Goal: Information Seeking & Learning: Check status

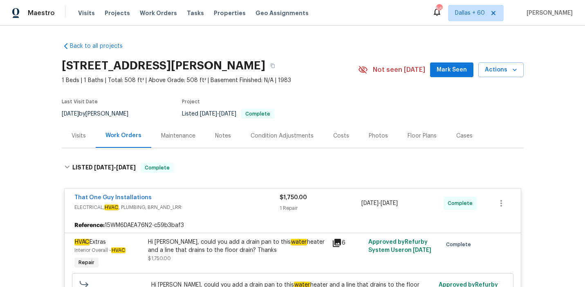
click at [150, 13] on span "Work Orders" at bounding box center [158, 13] width 37 height 8
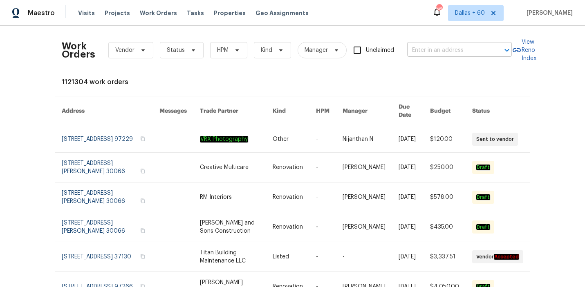
click at [428, 50] on input "text" at bounding box center [448, 50] width 82 height 13
paste input "5504 Mars Ln, Austin, TX 78724"
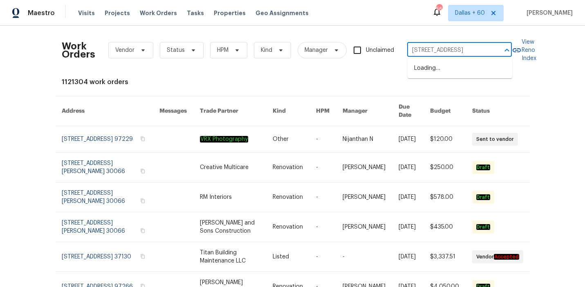
scroll to position [0, 7]
type input "5504 Mars Ln, Austin, TX 78724"
click at [446, 68] on li "5504 Mars Ln, Austin, TX 78724" at bounding box center [459, 68] width 105 height 13
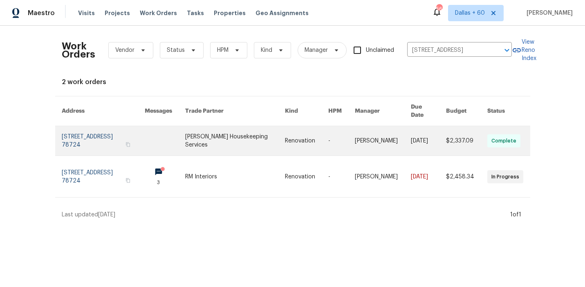
click at [234, 134] on link at bounding box center [235, 140] width 100 height 29
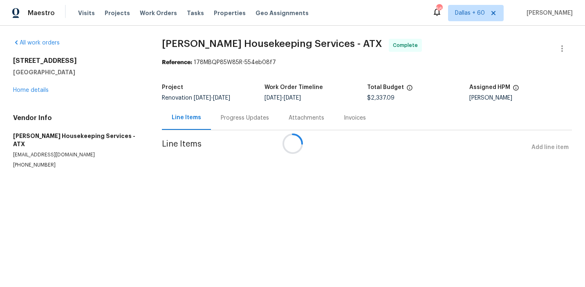
click at [27, 89] on div at bounding box center [292, 143] width 585 height 287
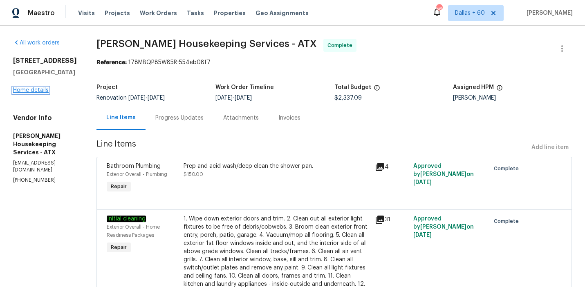
click at [31, 90] on link "Home details" at bounding box center [31, 90] width 36 height 6
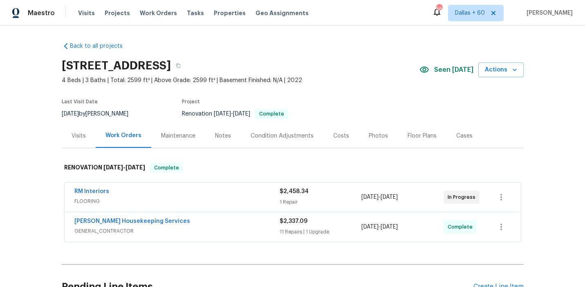
scroll to position [52, 0]
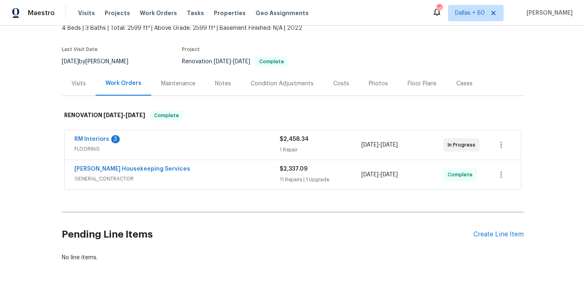
click at [209, 150] on span "FLOORING" at bounding box center [176, 149] width 205 height 8
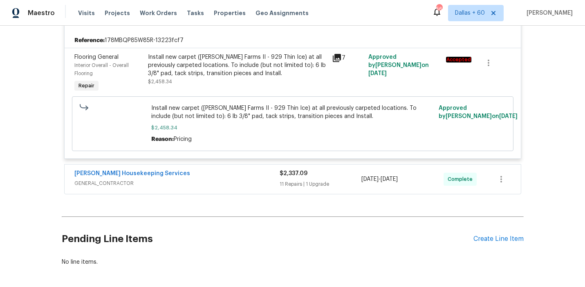
scroll to position [220, 0]
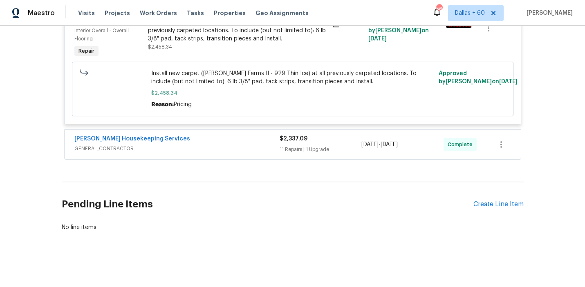
click at [210, 146] on span "GENERAL_CONTRACTOR" at bounding box center [176, 149] width 205 height 8
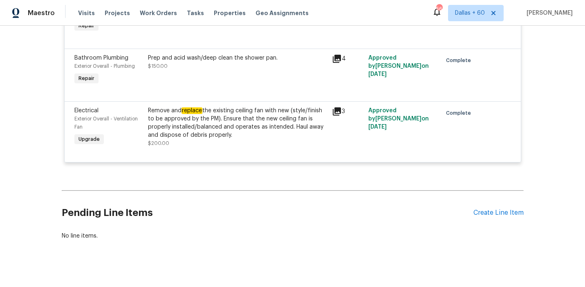
scroll to position [248, 0]
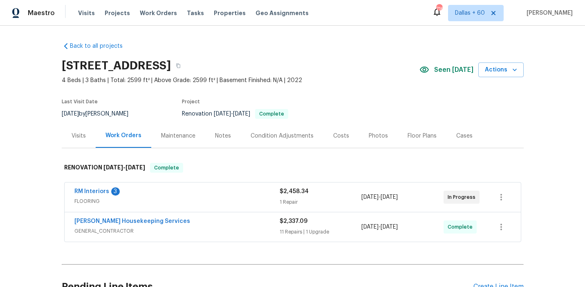
click at [83, 137] on div "Visits" at bounding box center [79, 136] width 14 height 8
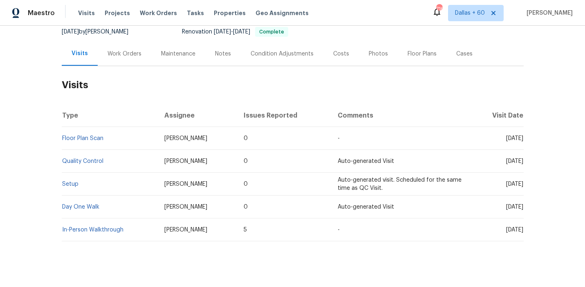
scroll to position [92, 0]
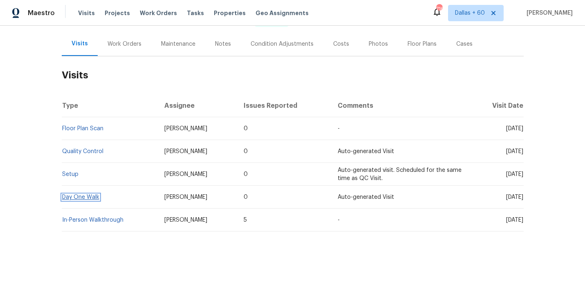
click at [80, 194] on link "Day One Walk" at bounding box center [80, 197] width 37 height 6
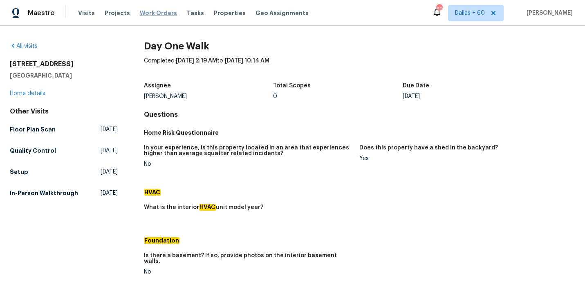
click at [150, 13] on span "Work Orders" at bounding box center [158, 13] width 37 height 8
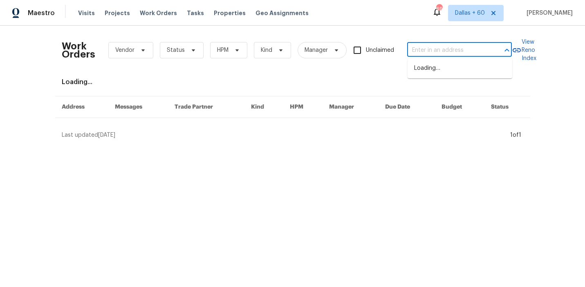
click at [429, 47] on input "text" at bounding box center [448, 50] width 82 height 13
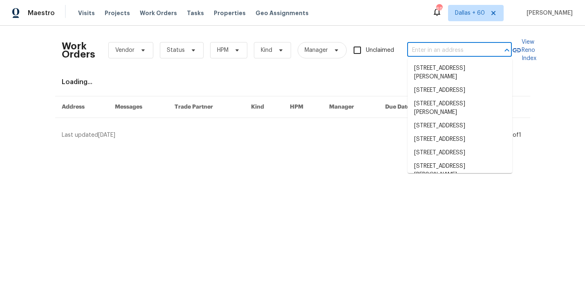
paste input "4095 Maxanne Dr NW, Kennesaw, GA 30144"
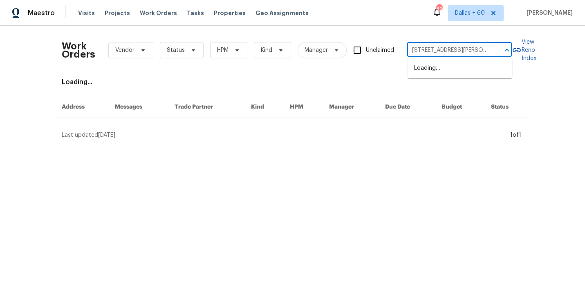
scroll to position [0, 40]
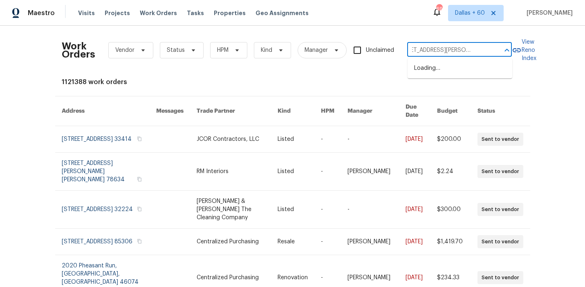
type input "4095 Maxanne Dr NW, Kennesaw, GA 30144"
click at [433, 72] on li "4095 Maxanne Dr NW, Kennesaw, GA 30144" at bounding box center [459, 73] width 105 height 22
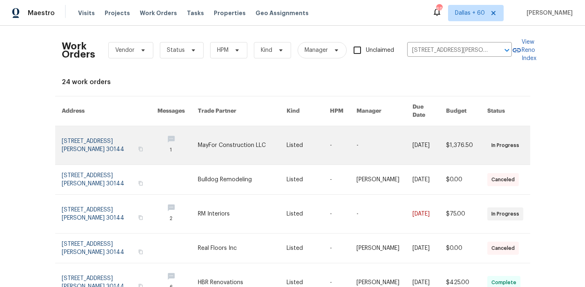
click at [268, 135] on link at bounding box center [242, 145] width 89 height 38
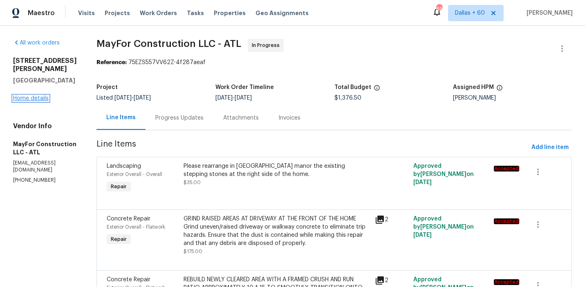
click at [31, 96] on link "Home details" at bounding box center [31, 99] width 36 height 6
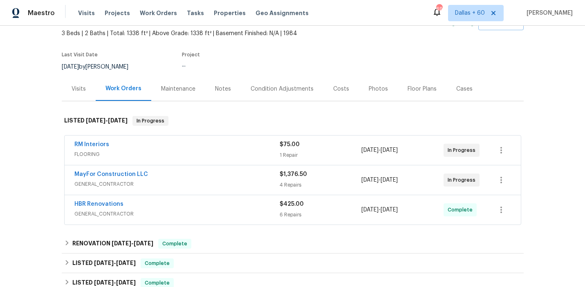
scroll to position [63, 0]
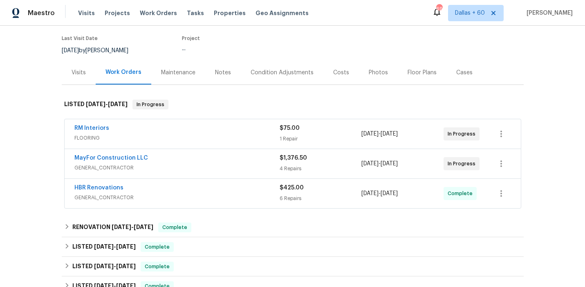
click at [207, 139] on span "FLOORING" at bounding box center [176, 138] width 205 height 8
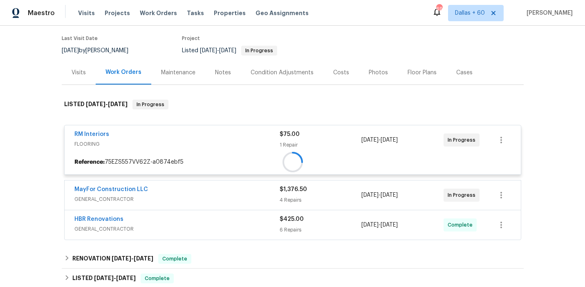
scroll to position [151, 0]
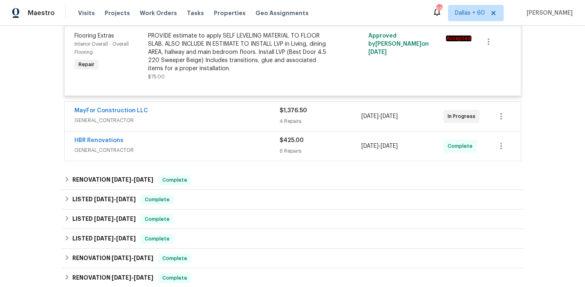
click at [212, 114] on div "MayFor Construction LLC" at bounding box center [176, 112] width 205 height 10
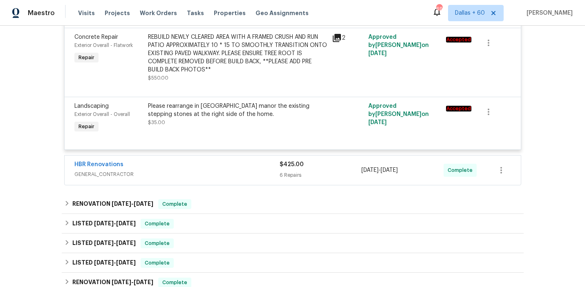
scroll to position [506, 0]
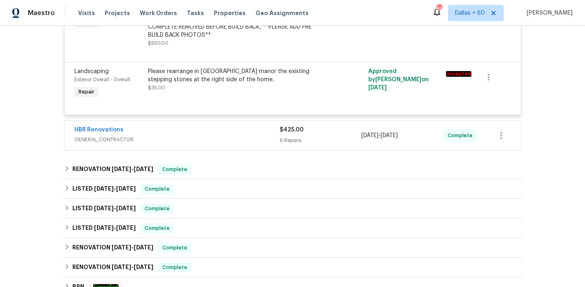
click at [217, 130] on div "HBR Renovations" at bounding box center [176, 131] width 205 height 10
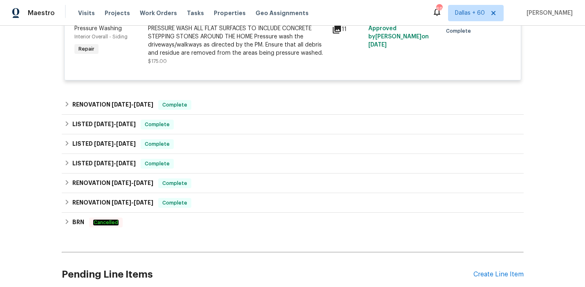
scroll to position [1115, 0]
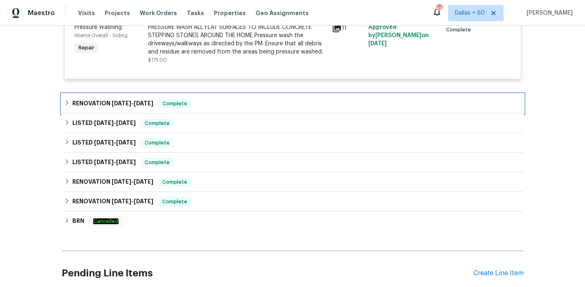
click at [224, 100] on div "RENOVATION 7/2/25 - 7/2/25 Complete" at bounding box center [293, 104] width 462 height 20
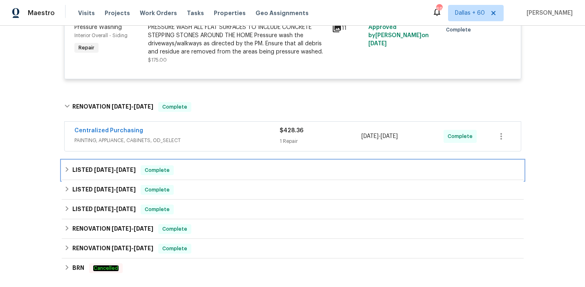
click at [225, 168] on div "LISTED 3/10/25 - 7/10/25 Complete" at bounding box center [292, 170] width 457 height 10
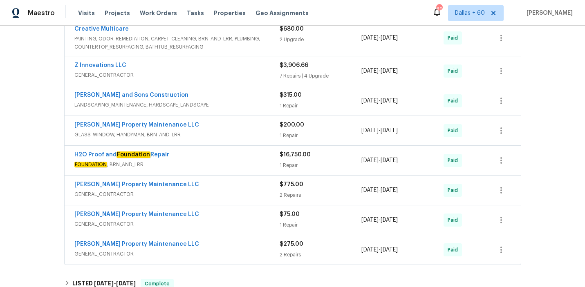
scroll to position [1283, 0]
click at [243, 108] on span "LANDSCAPING_MAINTENANCE, HARDSCAPE_LANDSCAPE" at bounding box center [176, 105] width 205 height 8
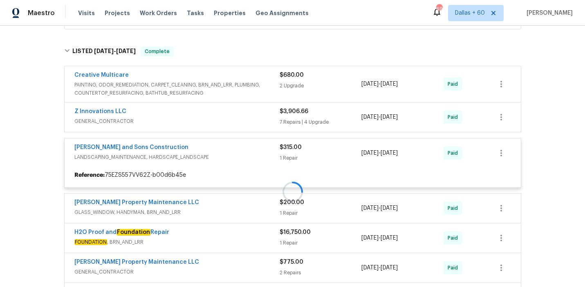
scroll to position [1235, 0]
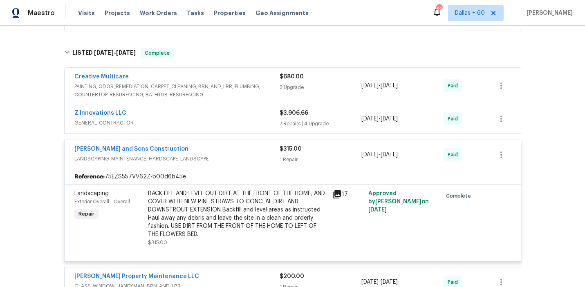
click at [235, 114] on div "Z Innovations LLC" at bounding box center [176, 114] width 205 height 10
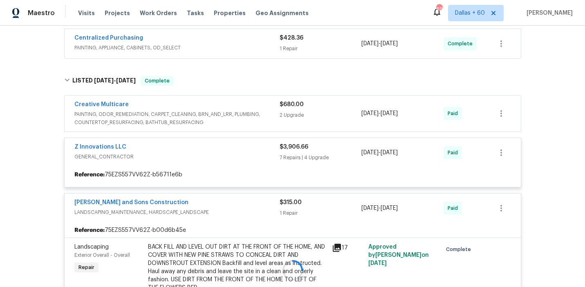
scroll to position [1202, 0]
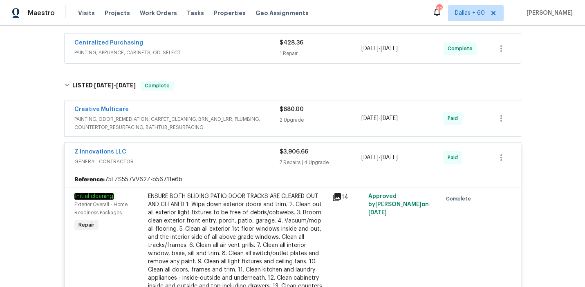
click at [256, 119] on span "PAINTING, ODOR_REMEDIATION, CARPET_CLEANING, BRN_AND_LRR, PLUMBING, COUNTERTOP_…" at bounding box center [176, 123] width 205 height 16
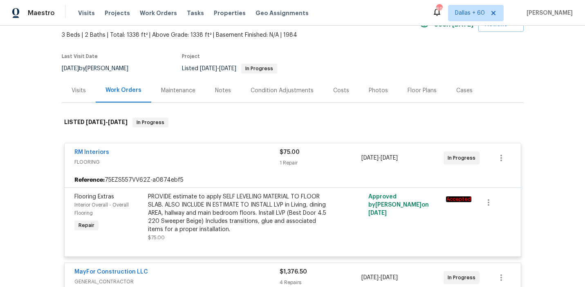
scroll to position [0, 0]
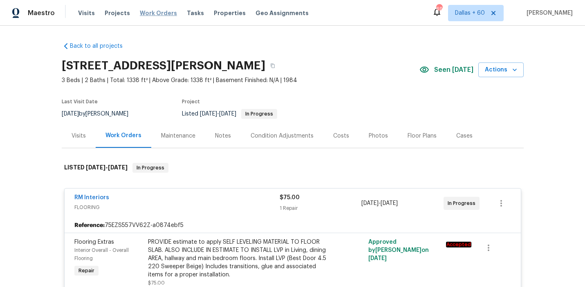
click at [160, 14] on span "Work Orders" at bounding box center [158, 13] width 37 height 8
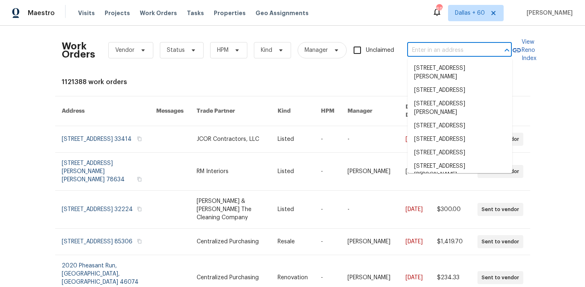
click at [439, 54] on input "text" at bounding box center [448, 50] width 82 height 13
paste input "710 Mosswood Ln, Spartanburg, SC 29301"
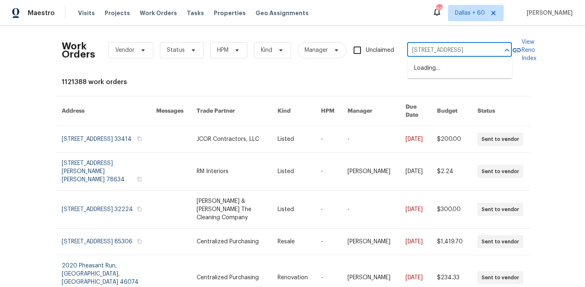
type input "710 Mosswood Ln, Spartanburg, SC 29301"
click at [439, 73] on li "710 Mosswood Ln, Spartanburg, SC 29301" at bounding box center [459, 68] width 105 height 13
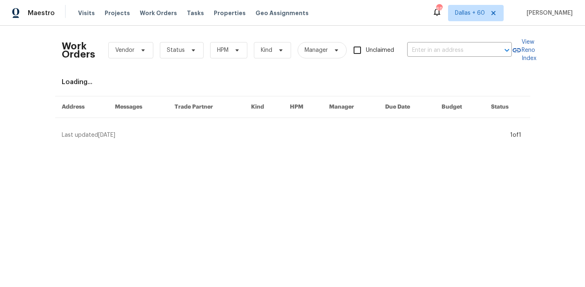
type input "710 Mosswood Ln, Spartanburg, SC 29301"
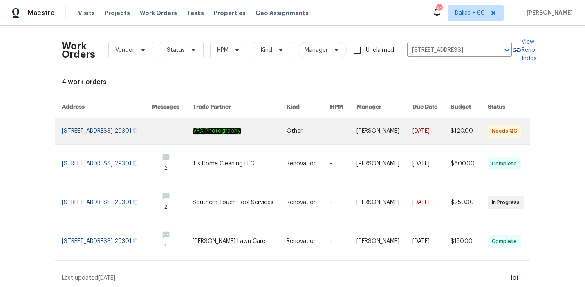
click at [214, 136] on link at bounding box center [239, 131] width 94 height 26
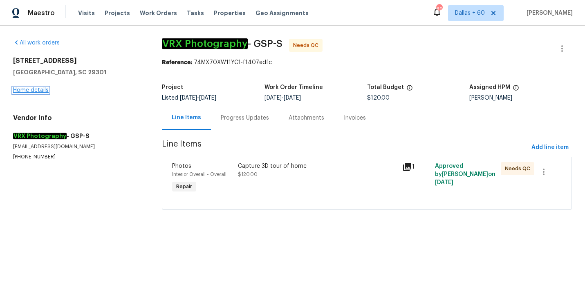
click at [31, 89] on link "Home details" at bounding box center [31, 90] width 36 height 6
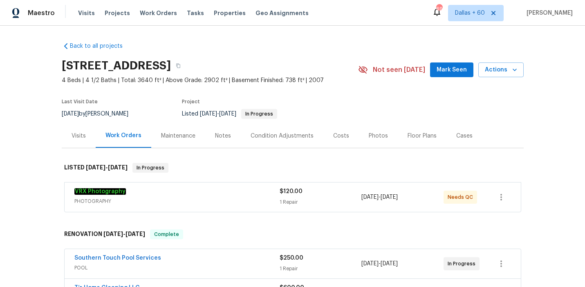
click at [226, 190] on div "VRX Photography" at bounding box center [176, 193] width 205 height 10
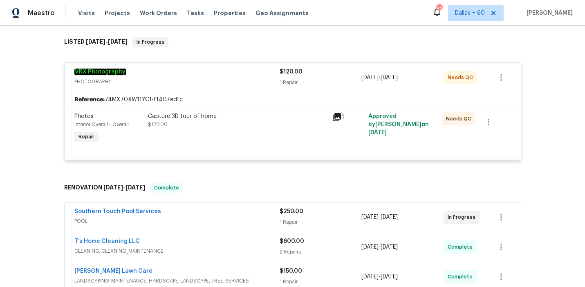
scroll to position [117, 0]
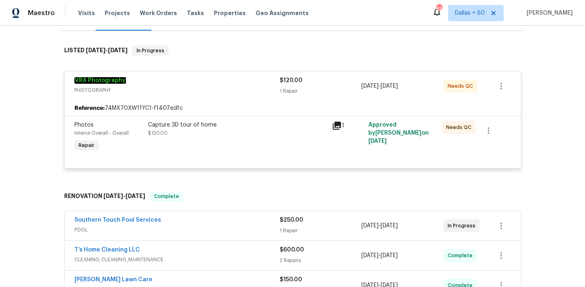
click at [246, 223] on div "Southern Touch Pool Services" at bounding box center [176, 221] width 205 height 10
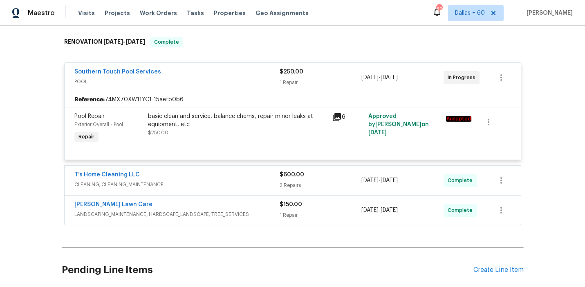
scroll to position [272, 0]
click at [152, 12] on span "Work Orders" at bounding box center [158, 13] width 37 height 8
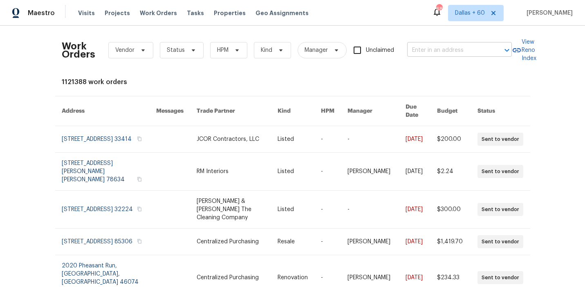
click at [445, 49] on input "text" at bounding box center [448, 50] width 82 height 13
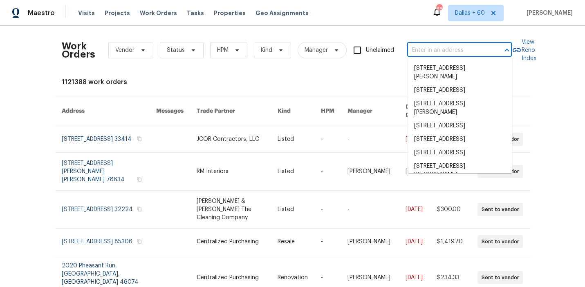
paste input "11026 Timbergrove Ln, Corpus Christi, TX 78410"
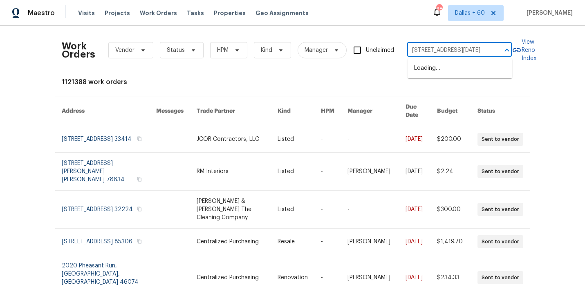
type input "11026 Timbergrove Ln, Corpus Christi, TX 78410"
click at [443, 68] on li "11026 Timbergrove Ln, Corpus Christi, TX 78410" at bounding box center [459, 68] width 105 height 13
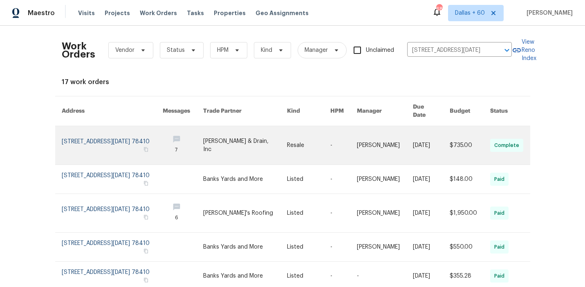
click at [266, 137] on link at bounding box center [245, 145] width 84 height 38
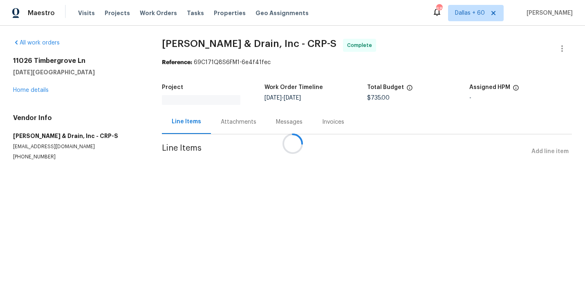
click at [38, 89] on div at bounding box center [292, 143] width 585 height 287
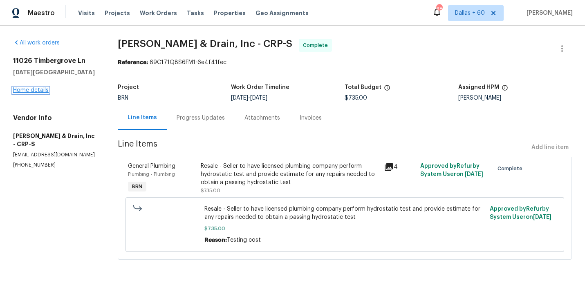
click at [38, 91] on link "Home details" at bounding box center [31, 90] width 36 height 6
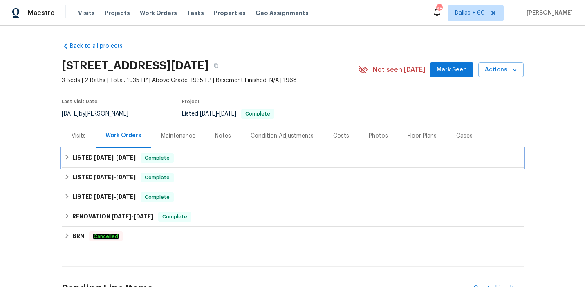
click at [201, 161] on div "LISTED 8/19/25 - 8/21/25 Complete" at bounding box center [292, 158] width 457 height 10
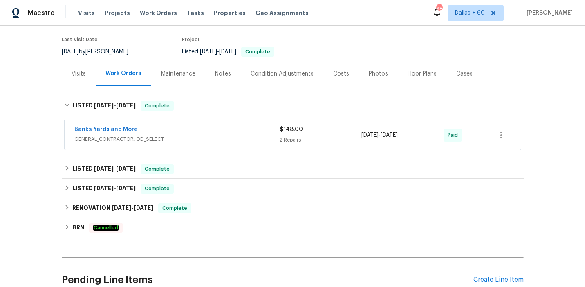
click at [203, 134] on div "Banks Yards and More" at bounding box center [176, 130] width 205 height 10
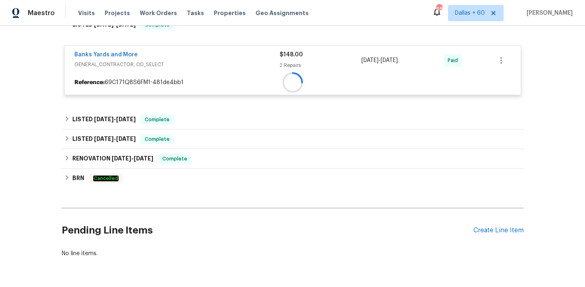
scroll to position [145, 0]
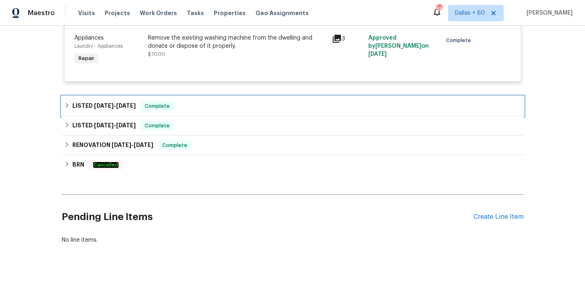
click at [214, 97] on div "LISTED 6/17/25 - 6/25/25 Complete" at bounding box center [293, 106] width 462 height 20
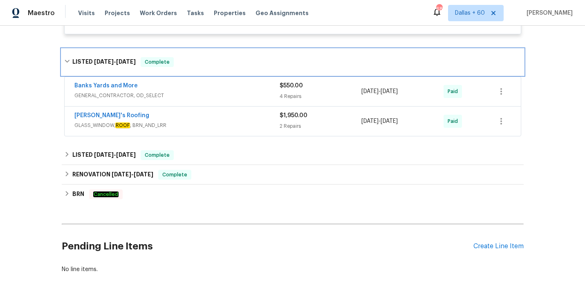
scroll to position [304, 0]
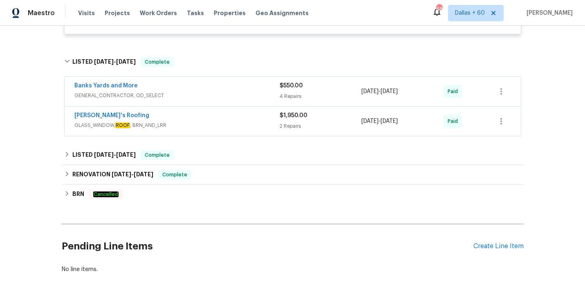
click at [214, 115] on div "Randy's Roofing" at bounding box center [176, 117] width 205 height 10
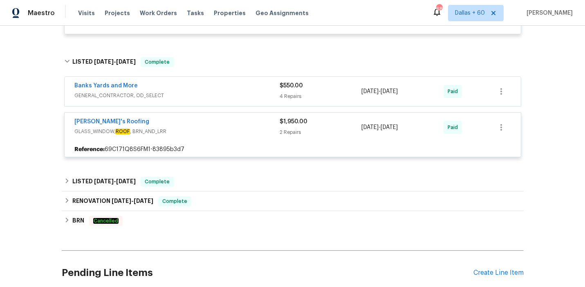
click at [215, 96] on span "GENERAL_CONTRACTOR, OD_SELECT" at bounding box center [176, 96] width 205 height 8
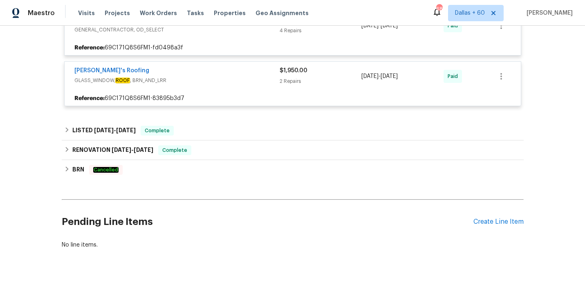
scroll to position [390, 0]
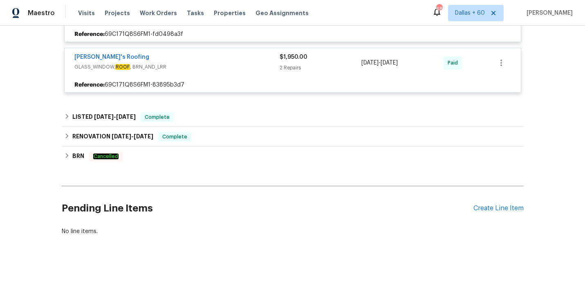
click at [208, 71] on span "GLASS_WINDOW, ROOF , BRN_AND_LRR" at bounding box center [176, 67] width 205 height 8
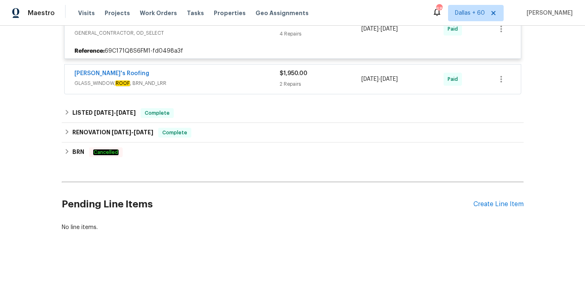
click at [208, 71] on div "Randy's Roofing" at bounding box center [176, 74] width 205 height 10
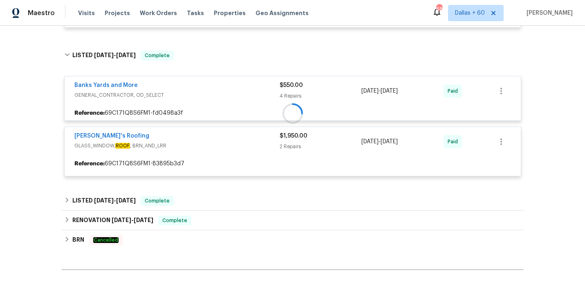
scroll to position [312, 0]
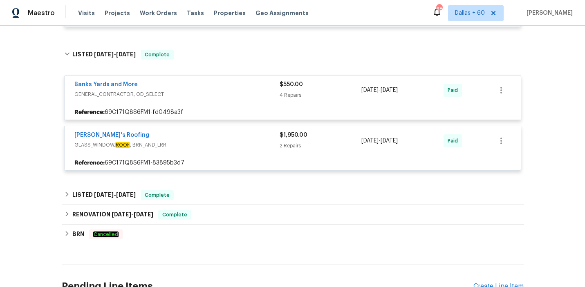
click at [214, 97] on span "GENERAL_CONTRACTOR, OD_SELECT" at bounding box center [176, 94] width 205 height 8
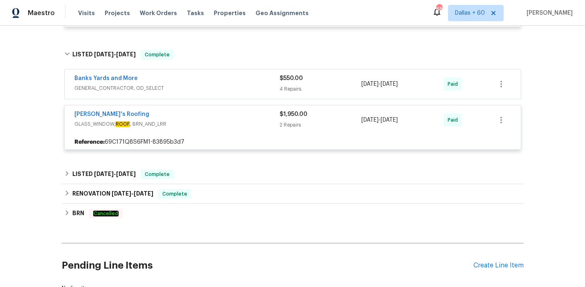
click at [214, 92] on span "GENERAL_CONTRACTOR, OD_SELECT" at bounding box center [176, 88] width 205 height 8
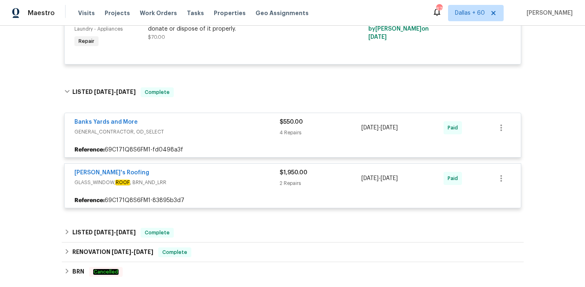
scroll to position [320, 0]
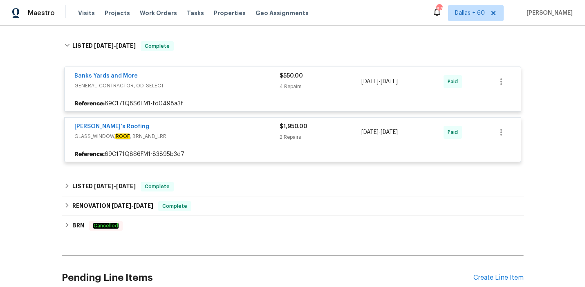
click at [216, 90] on div "Banks Yards and More GENERAL_CONTRACTOR, OD_SELECT" at bounding box center [176, 82] width 205 height 20
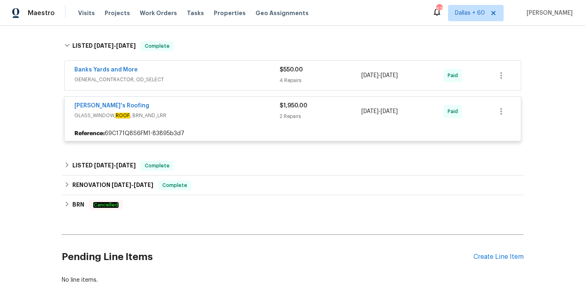
click at [212, 80] on span "GENERAL_CONTRACTOR, OD_SELECT" at bounding box center [176, 80] width 205 height 8
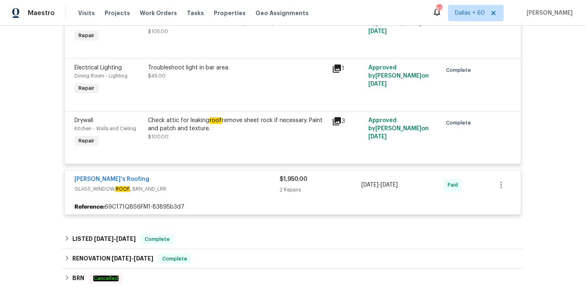
scroll to position [573, 0]
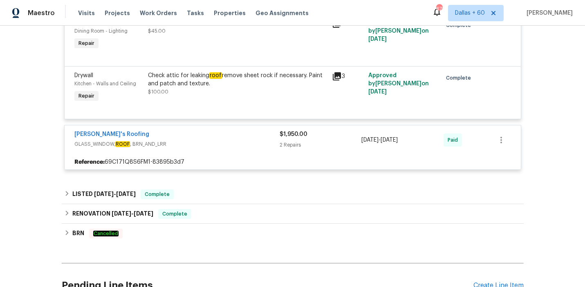
click at [205, 92] on div "Check attic for leaking roof remove sheet rock if necessary. Paint and patch an…" at bounding box center [237, 84] width 179 height 25
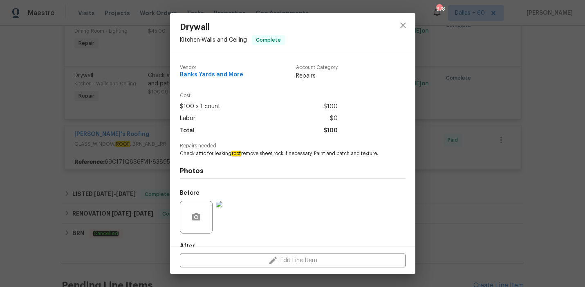
click at [227, 225] on img at bounding box center [232, 217] width 33 height 33
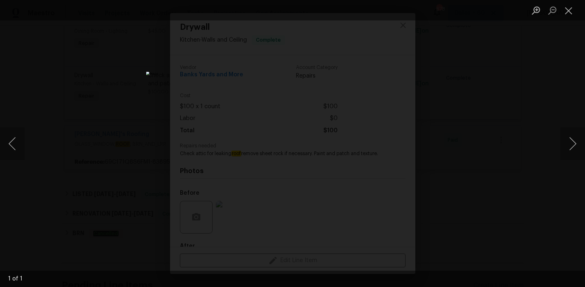
click at [440, 149] on div "Lightbox" at bounding box center [292, 143] width 585 height 287
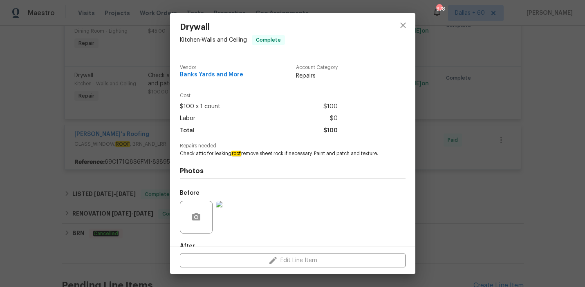
scroll to position [48, 0]
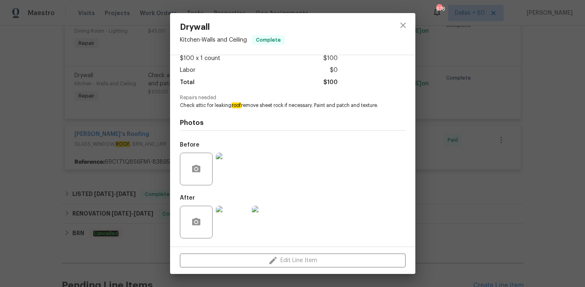
click at [221, 224] on img at bounding box center [232, 222] width 33 height 33
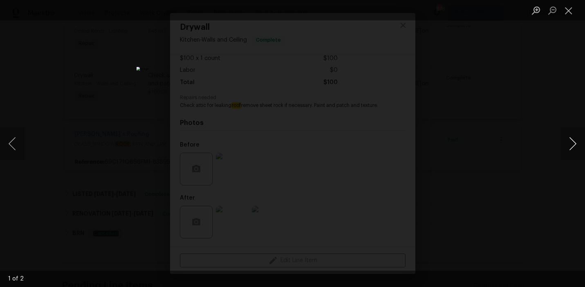
click at [567, 135] on button "Next image" at bounding box center [572, 143] width 25 height 33
click at [523, 144] on div "Lightbox" at bounding box center [292, 143] width 585 height 287
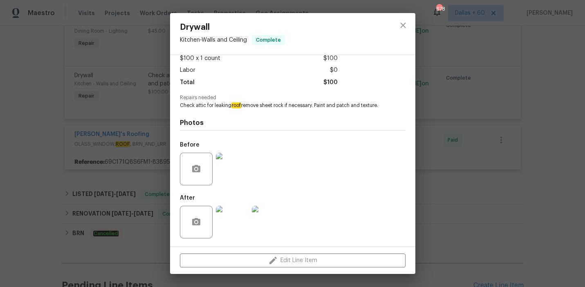
click at [29, 167] on div "Drywall Kitchen - Walls and Ceiling Complete Vendor Banks Yards and More Accoun…" at bounding box center [292, 143] width 585 height 287
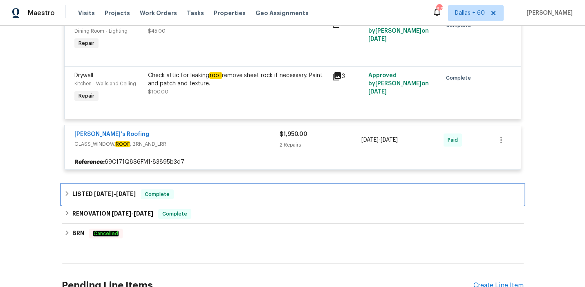
click at [236, 195] on div "LISTED 4/23/25 - 5/8/25 Complete" at bounding box center [292, 195] width 457 height 10
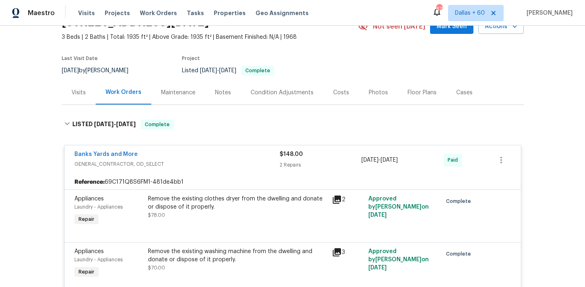
scroll to position [0, 0]
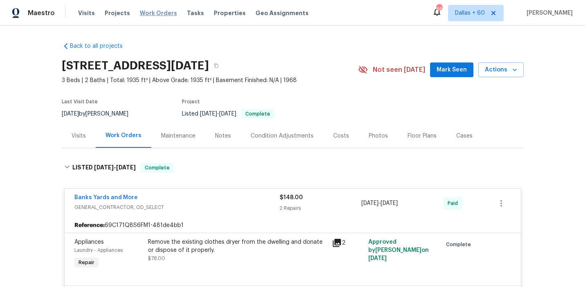
click at [150, 12] on span "Work Orders" at bounding box center [158, 13] width 37 height 8
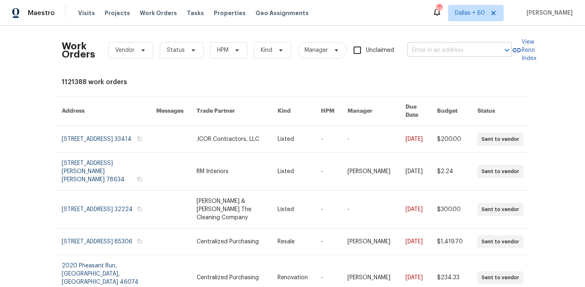
click at [434, 50] on input "text" at bounding box center [448, 50] width 82 height 13
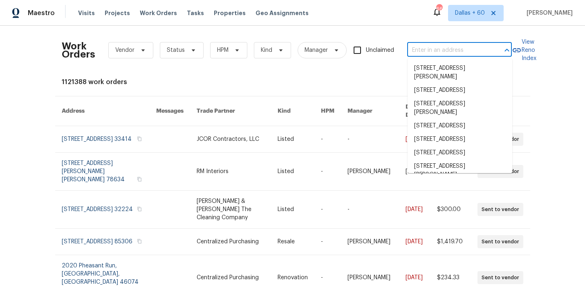
paste input "6585 Crews Vue Loop, Lakeland, FL 33813"
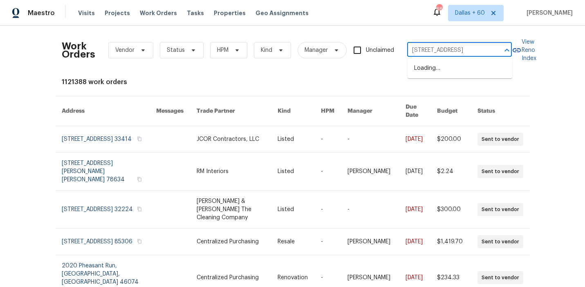
scroll to position [0, 36]
type input "6585 Crews Vue Loop, Lakeland, FL 33813"
click at [438, 68] on li "6585 Crews Vue Loop, Lakeland, FL 33813" at bounding box center [459, 68] width 105 height 13
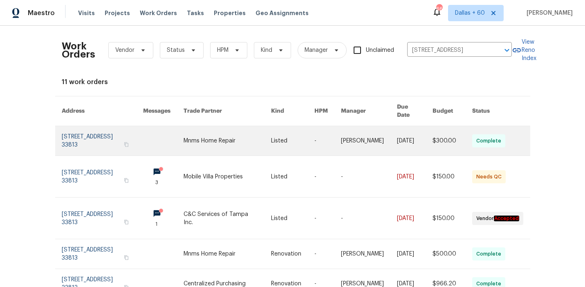
click at [239, 130] on link at bounding box center [226, 140] width 87 height 29
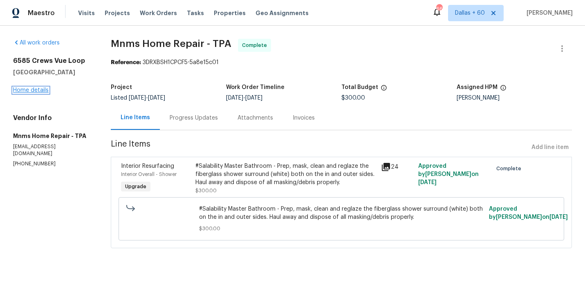
click at [29, 89] on link "Home details" at bounding box center [31, 90] width 36 height 6
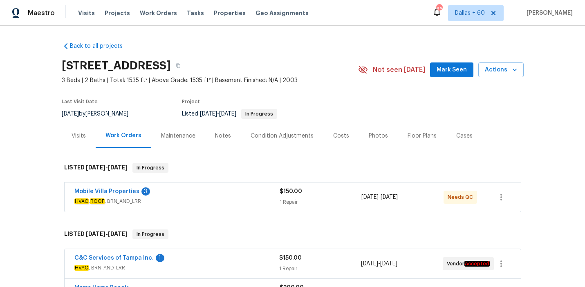
click at [201, 197] on span "HVAC , ROOF , BRN_AND_LRR" at bounding box center [176, 201] width 205 height 8
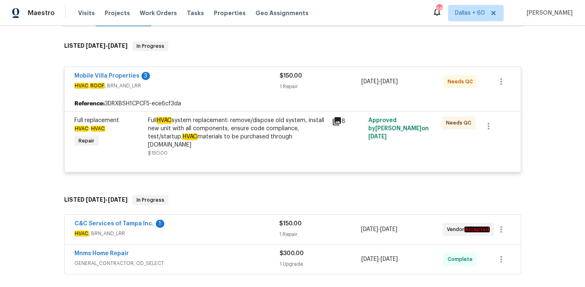
scroll to position [121, 0]
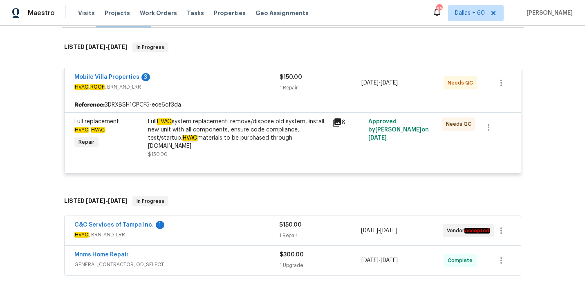
click at [231, 123] on div "Full HVAC system replacement: remove/dispose old system, install new unit with …" at bounding box center [237, 134] width 179 height 33
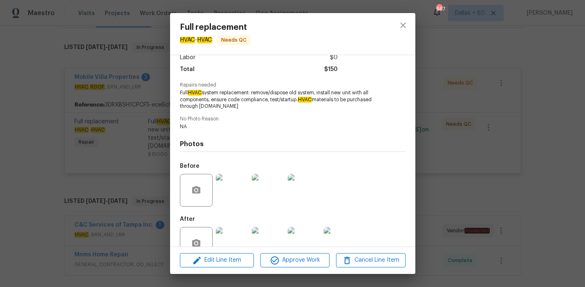
scroll to position [82, 0]
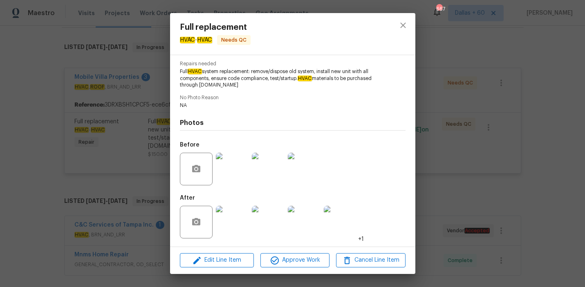
click at [40, 108] on div "Full replacement HVAC - HVAC Needs QC Vendor Mobile Villa Properties Account Ca…" at bounding box center [292, 143] width 585 height 287
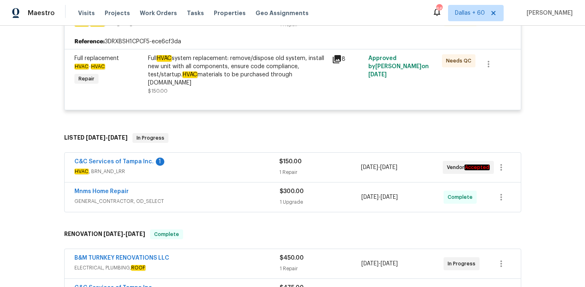
scroll to position [225, 0]
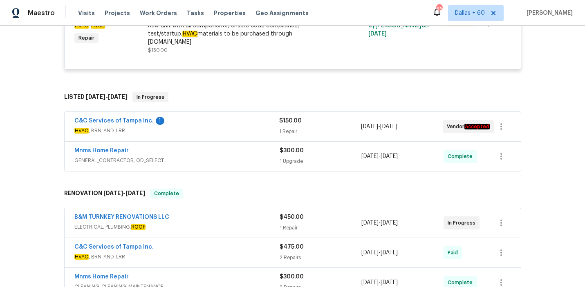
click at [201, 127] on span "HVAC , BRN_AND_LRR" at bounding box center [176, 131] width 205 height 8
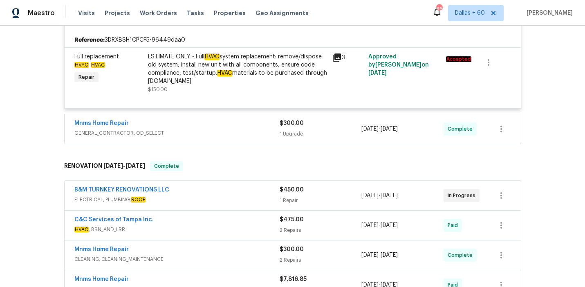
scroll to position [347, 0]
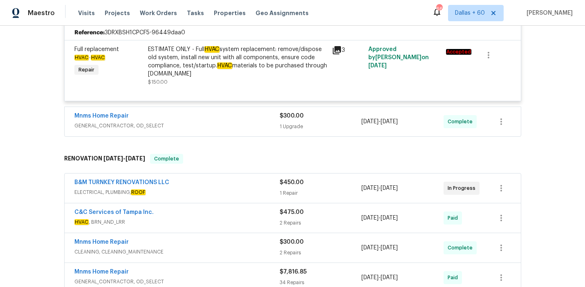
click at [217, 122] on span "GENERAL_CONTRACTOR, OD_SELECT" at bounding box center [176, 126] width 205 height 8
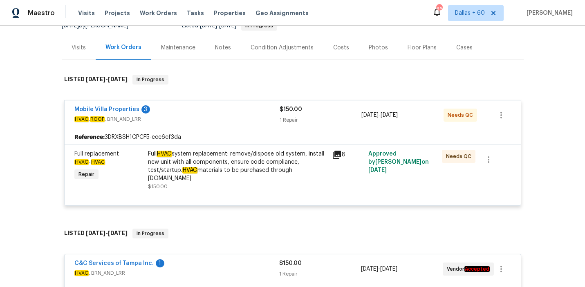
scroll to position [89, 0]
click at [191, 168] on em "HVAC" at bounding box center [189, 170] width 15 height 7
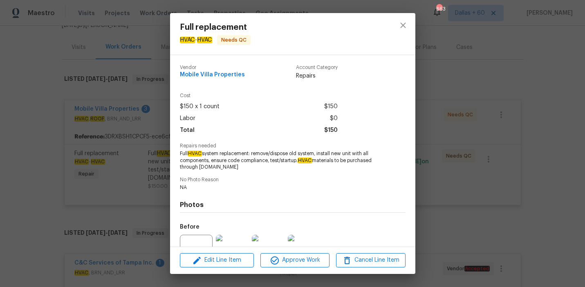
scroll to position [82, 0]
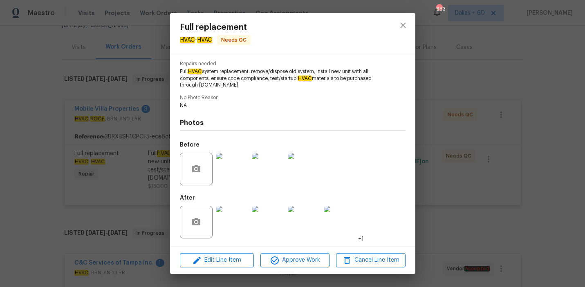
click at [228, 170] on img at bounding box center [232, 169] width 33 height 33
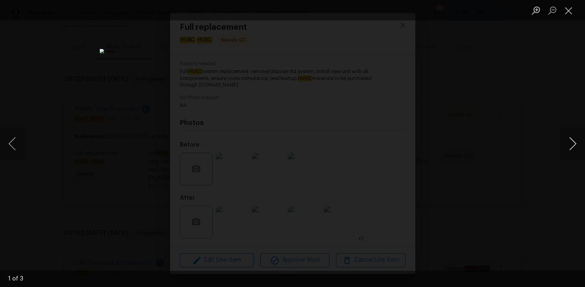
click at [573, 141] on button "Next image" at bounding box center [572, 143] width 25 height 33
click at [573, 142] on button "Next image" at bounding box center [572, 143] width 25 height 33
click at [517, 149] on div "Lightbox" at bounding box center [292, 143] width 585 height 287
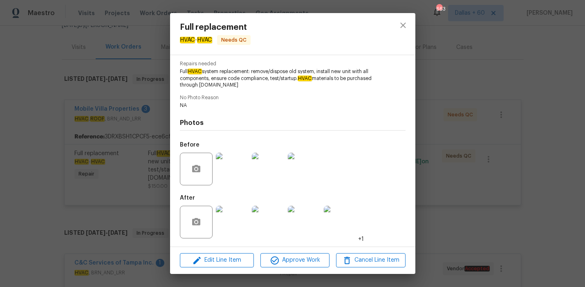
click at [230, 214] on img at bounding box center [232, 222] width 33 height 33
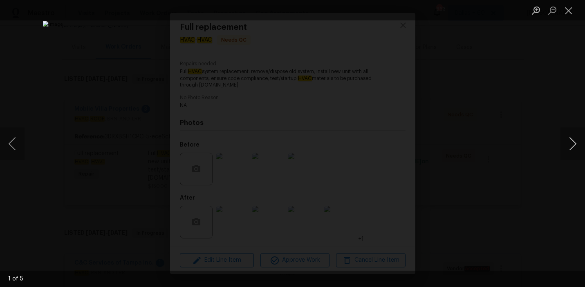
click at [569, 145] on button "Next image" at bounding box center [572, 143] width 25 height 33
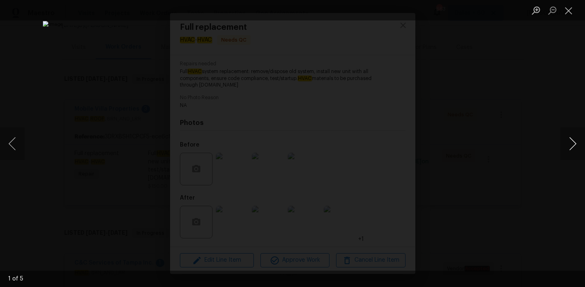
click at [569, 145] on button "Next image" at bounding box center [572, 143] width 25 height 33
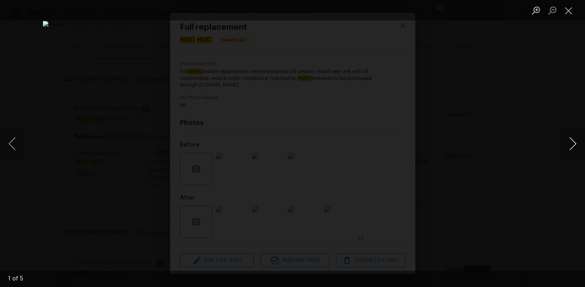
click at [569, 145] on button "Next image" at bounding box center [572, 143] width 25 height 33
click at [530, 174] on div "Lightbox" at bounding box center [292, 143] width 585 height 287
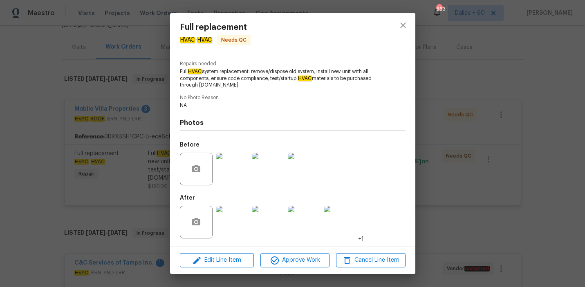
click at [14, 160] on div "Full replacement HVAC - HVAC Needs QC Vendor Mobile Villa Properties Account Ca…" at bounding box center [292, 143] width 585 height 287
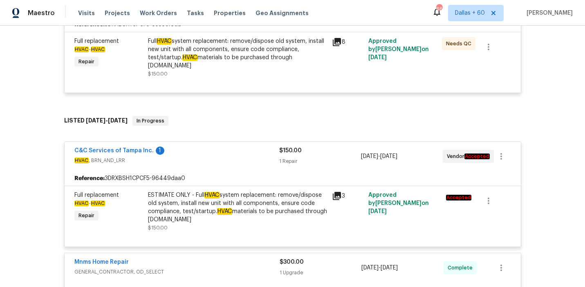
scroll to position [214, 0]
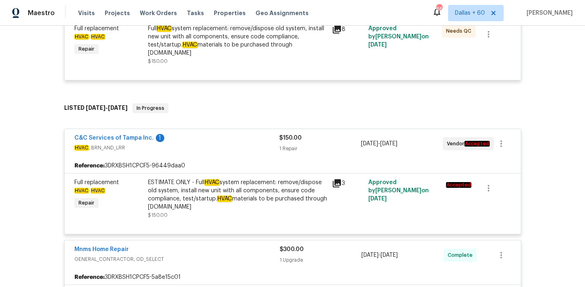
click at [260, 184] on div "ESTIMATE ONLY - Full HVAC system replacement: remove/dispose old system, instal…" at bounding box center [237, 195] width 179 height 33
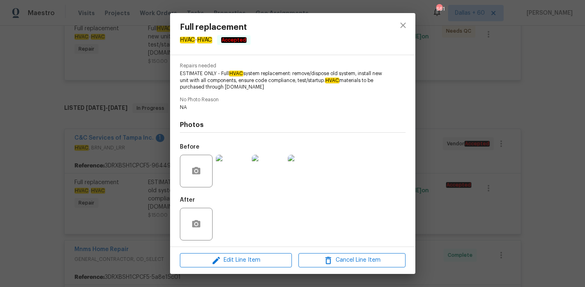
scroll to position [82, 0]
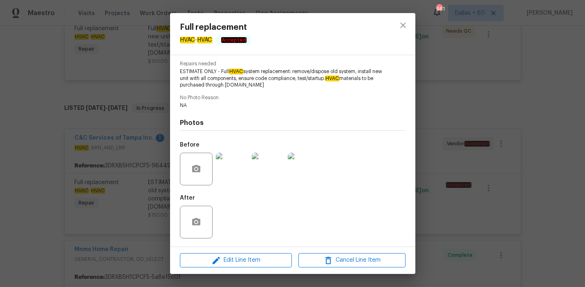
click at [36, 143] on div "Full replacement HVAC - HVAC Accepted Vendor C&C Services of Tampa Inc. Account…" at bounding box center [292, 143] width 585 height 287
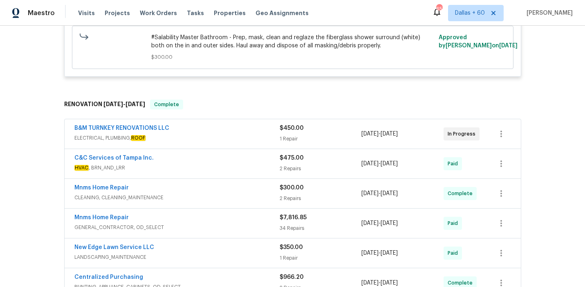
scroll to position [700, 0]
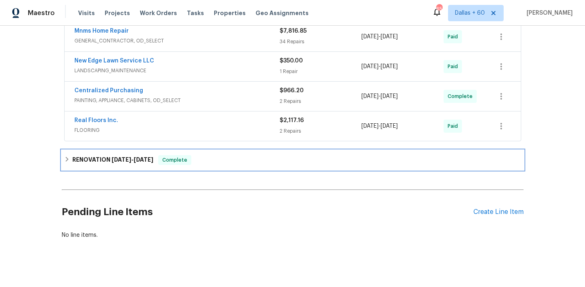
click at [200, 155] on div "RENOVATION 9/12/25 - 9/12/25 Complete" at bounding box center [292, 160] width 457 height 10
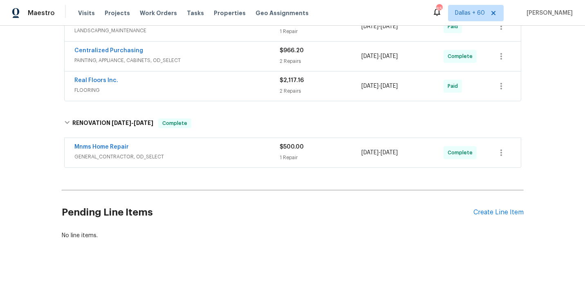
click at [199, 143] on div "Mnms Home Repair" at bounding box center [176, 148] width 205 height 10
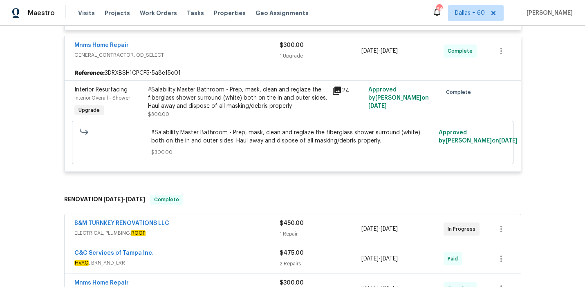
scroll to position [416, 0]
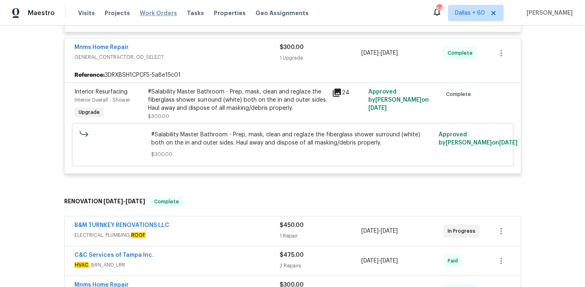
click at [155, 12] on span "Work Orders" at bounding box center [158, 13] width 37 height 8
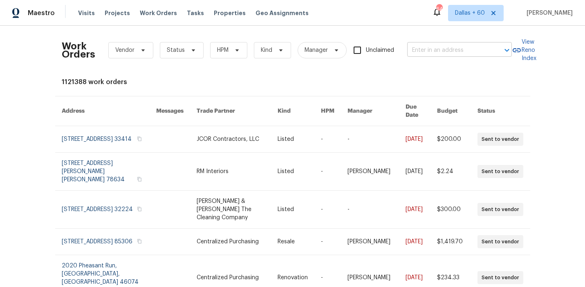
click at [439, 52] on input "text" at bounding box center [448, 50] width 82 height 13
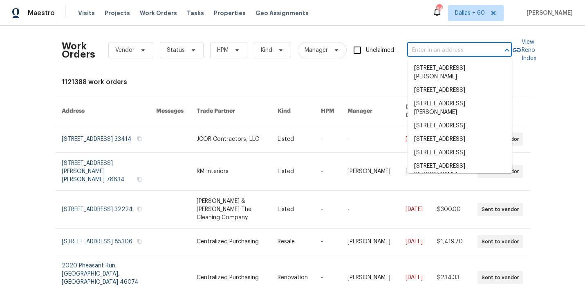
paste input "1900 Chattahoochee Run Dr, Suwanee, GA 30024"
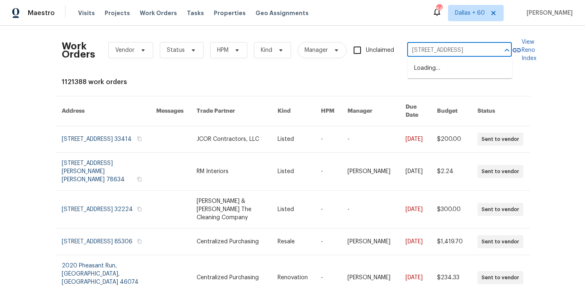
scroll to position [0, 56]
type input "1900 Chattahoochee Run Dr, Suwanee, GA 30024"
click at [443, 74] on li "1900 Chattahoochee Run Dr, Suwanee, GA 30024" at bounding box center [459, 68] width 105 height 13
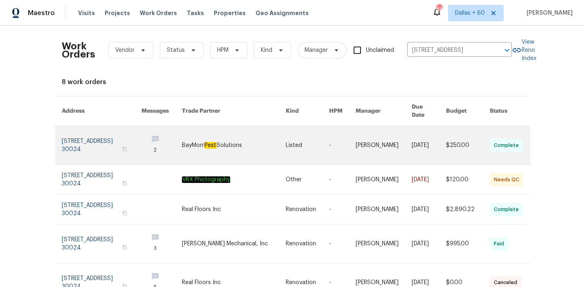
click at [214, 140] on link at bounding box center [234, 145] width 104 height 38
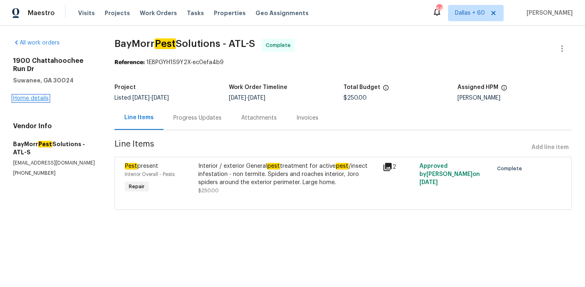
click at [26, 98] on link "Home details" at bounding box center [31, 99] width 36 height 6
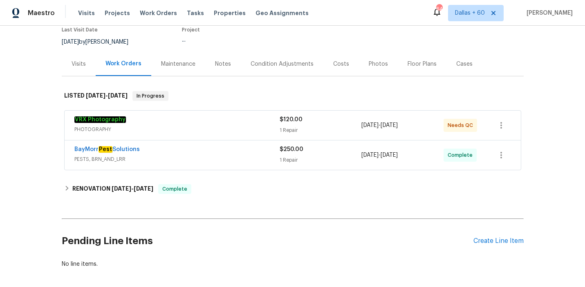
scroll to position [72, 0]
click at [206, 126] on span "PHOTOGRAPHY" at bounding box center [176, 130] width 205 height 8
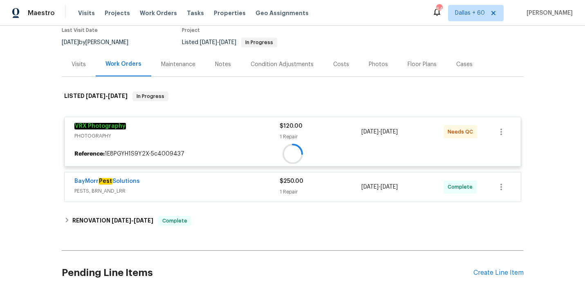
scroll to position [140, 0]
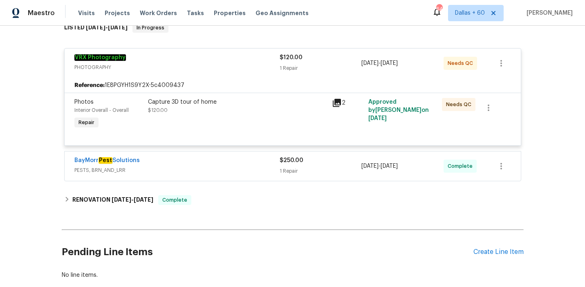
click at [212, 168] on span "PESTS, BRN_AND_LRR" at bounding box center [176, 170] width 205 height 8
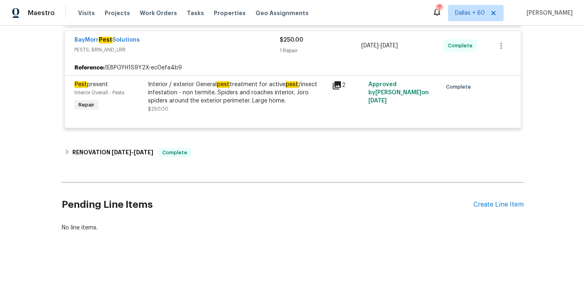
scroll to position [262, 0]
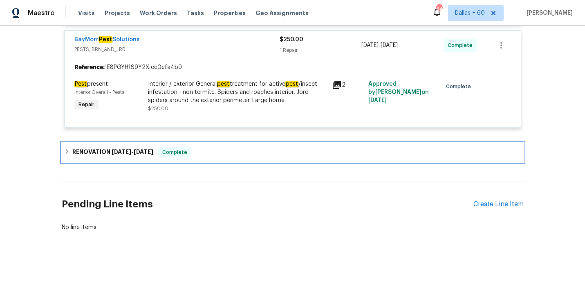
click at [228, 152] on div "RENOVATION 8/27/25 - 9/15/25 Complete" at bounding box center [292, 152] width 457 height 10
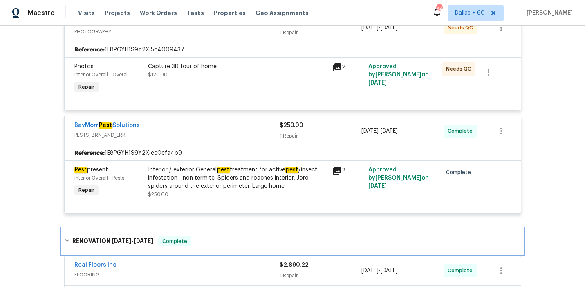
scroll to position [190, 0]
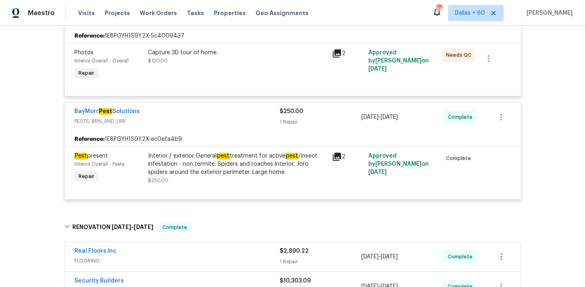
click at [194, 156] on div "Interior / exterior General pest treatment for active pest /insect infestation …" at bounding box center [237, 164] width 179 height 25
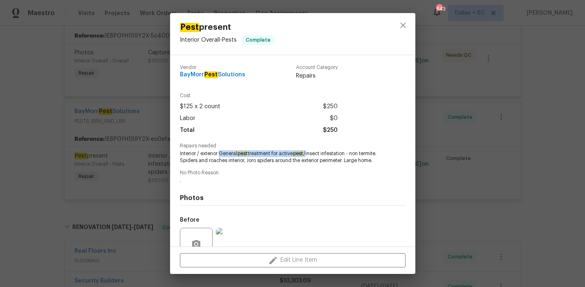
drag, startPoint x: 220, startPoint y: 154, endPoint x: 311, endPoint y: 155, distance: 90.3
click at [311, 155] on span "Interior / exterior General pest treatment for active pest /insect infestation …" at bounding box center [281, 157] width 203 height 14
copy span "General pest treatment for active pest /"
click at [51, 160] on div "Pest present Interior Overall - Pests Complete Vendor BayMorr Pest Solutions Ac…" at bounding box center [292, 143] width 585 height 287
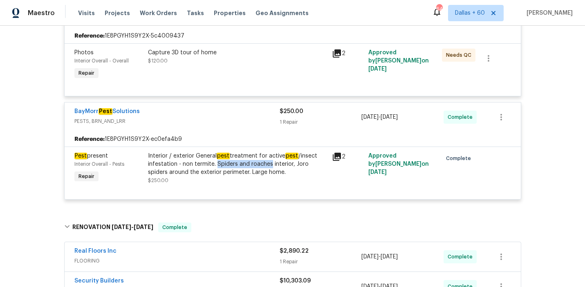
drag, startPoint x: 215, startPoint y: 163, endPoint x: 270, endPoint y: 165, distance: 55.6
click at [270, 165] on div "Interior / exterior General pest treatment for active pest /insect infestation …" at bounding box center [237, 164] width 179 height 25
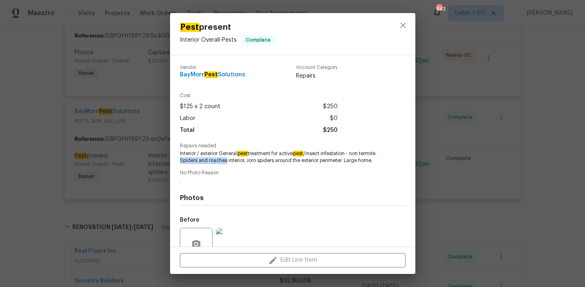
drag, startPoint x: 178, startPoint y: 161, endPoint x: 226, endPoint y: 164, distance: 48.7
click at [226, 164] on div "Vendor BayMorr Pest Solutions Account Category Repairs Cost $125 x 2 count $250…" at bounding box center [292, 151] width 245 height 192
copy span "Spiders and roaches"
click at [58, 158] on div "Pest present Interior Overall - Pests Complete Vendor BayMorr Pest Solutions Ac…" at bounding box center [292, 143] width 585 height 287
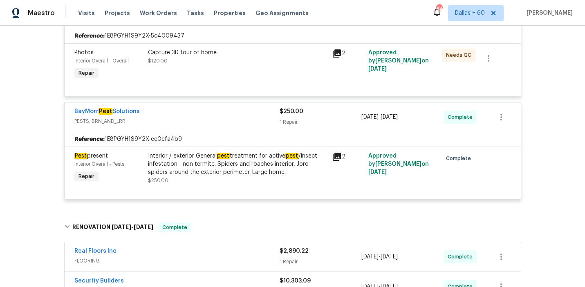
drag, startPoint x: 67, startPoint y: 116, endPoint x: 143, endPoint y: 117, distance: 75.6
click at [143, 117] on div "BayMorr Pest Solutions PESTS, BRN_AND_LRR $250.00 1 Repair 9/19/2025 - 9/24/202…" at bounding box center [293, 117] width 456 height 29
copy link "BayMorr Pest Solutions"
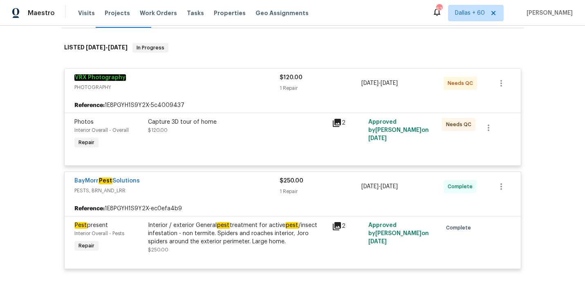
scroll to position [0, 0]
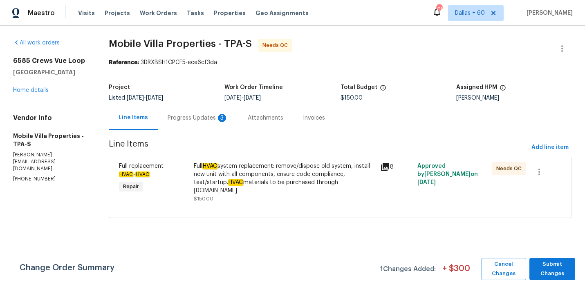
click at [210, 118] on div "Progress Updates 3" at bounding box center [198, 118] width 60 height 8
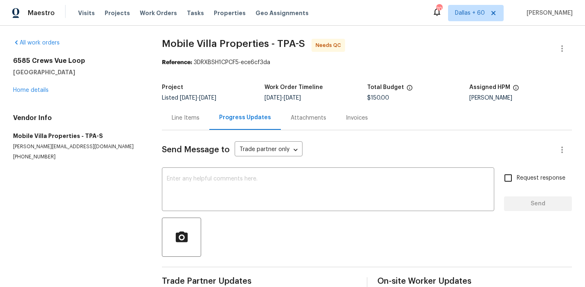
click at [364, 121] on div "Invoices" at bounding box center [357, 118] width 42 height 24
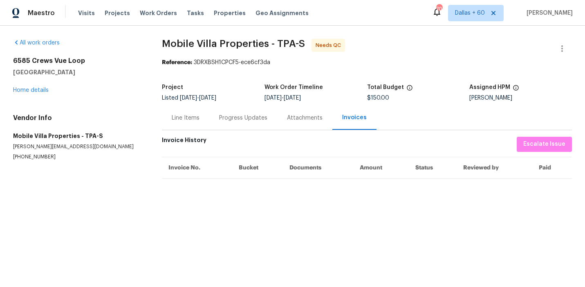
click at [254, 117] on div "Progress Updates" at bounding box center [243, 118] width 48 height 8
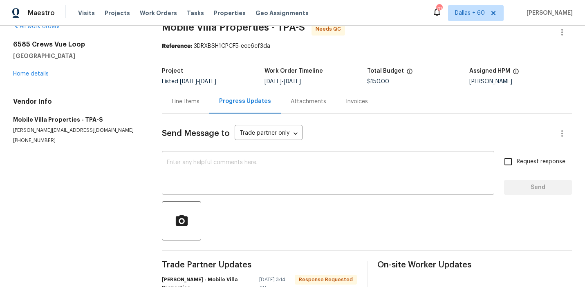
scroll to position [18, 0]
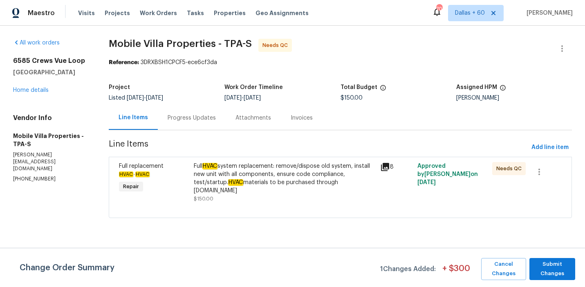
click at [178, 118] on div "Progress Updates" at bounding box center [192, 118] width 48 height 8
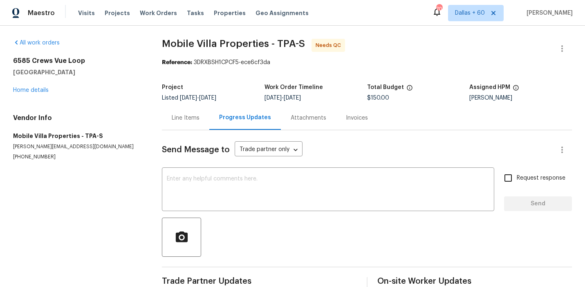
click at [305, 122] on div "Attachments" at bounding box center [308, 118] width 55 height 24
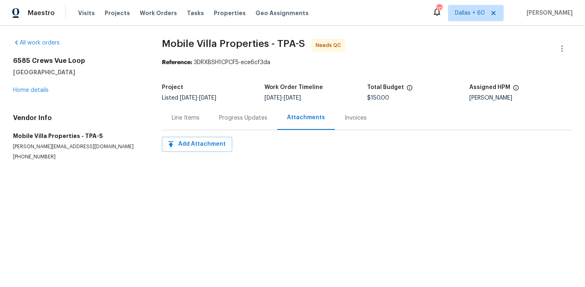
click at [351, 118] on div "Invoices" at bounding box center [355, 118] width 22 height 8
